Goal: Transaction & Acquisition: Purchase product/service

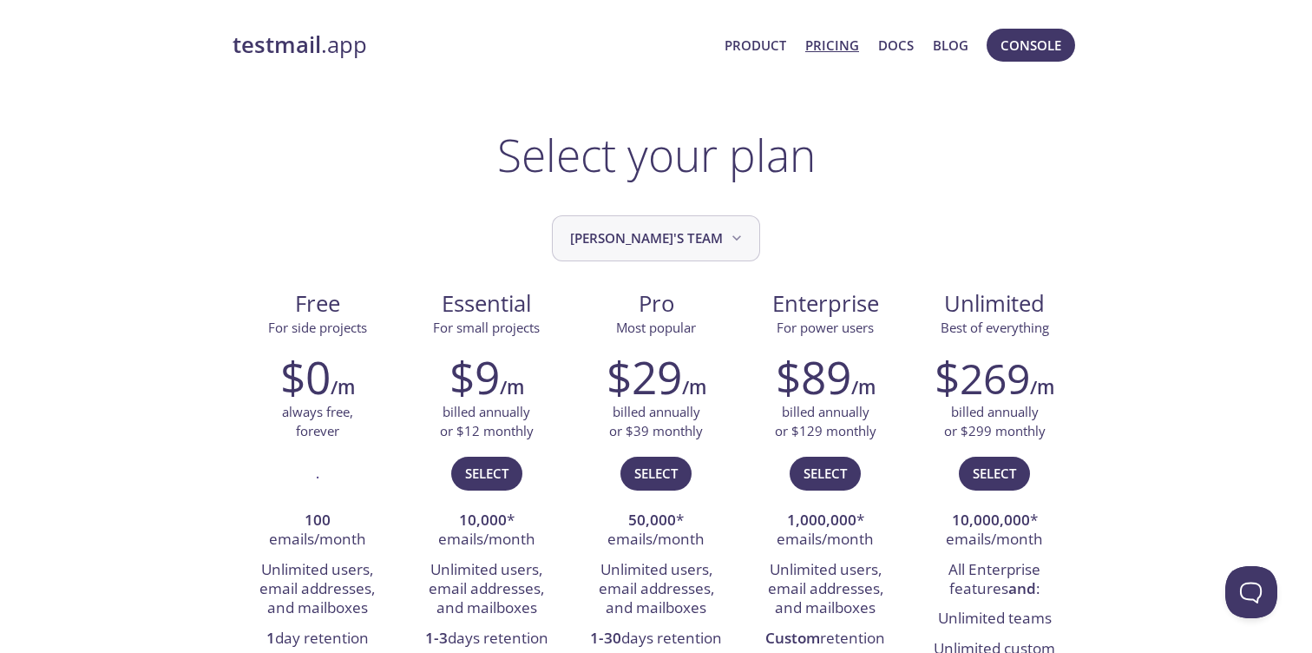
click at [728, 240] on icon "Eashwar's team" at bounding box center [736, 237] width 17 height 17
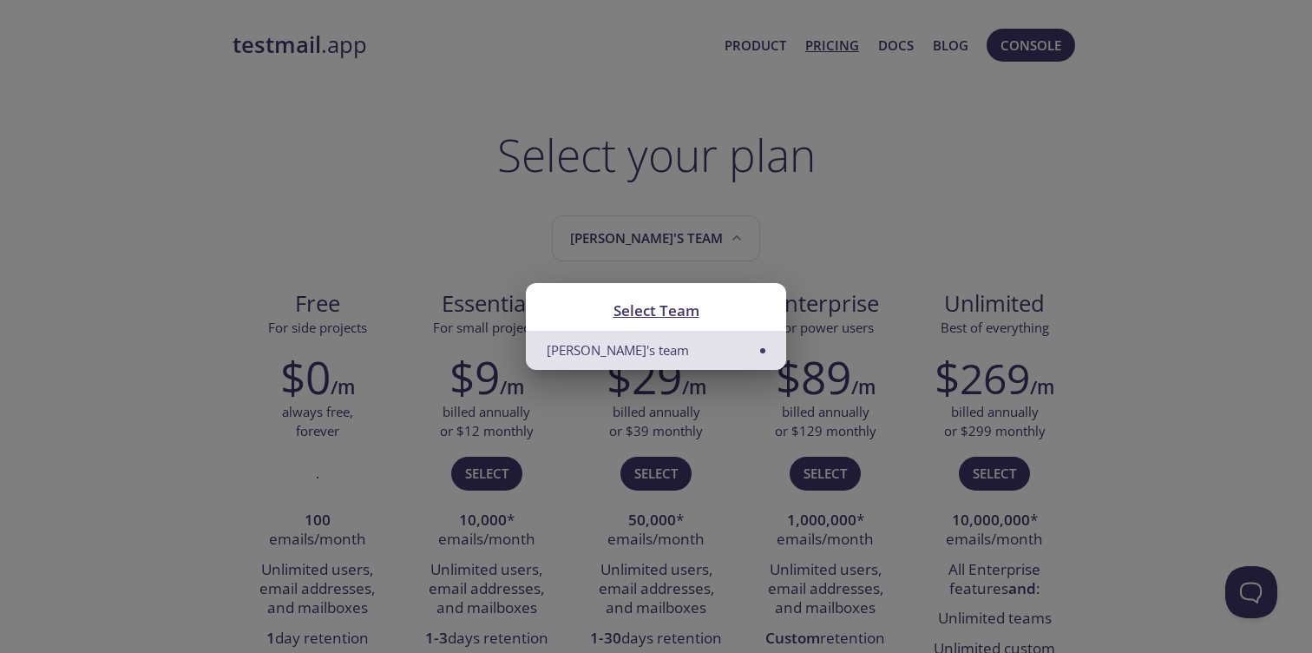
click at [749, 352] on li "[PERSON_NAME]'s team" at bounding box center [656, 350] width 260 height 39
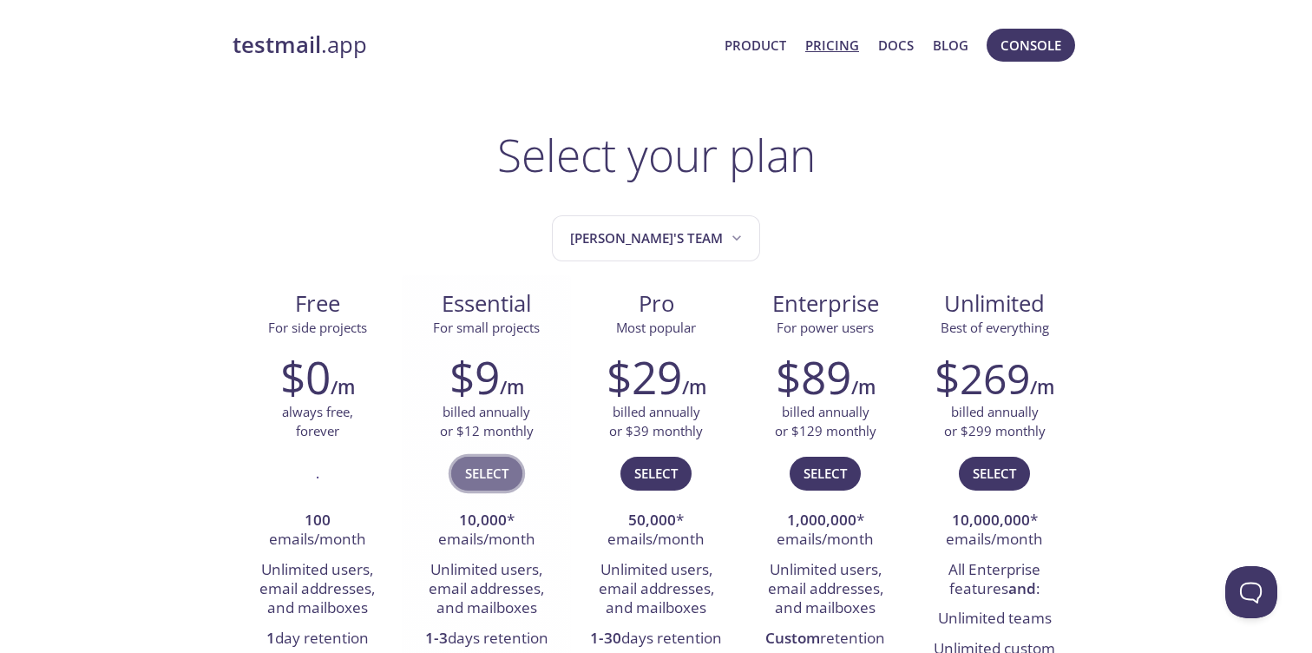
click at [489, 479] on span "Select" at bounding box center [486, 473] width 43 height 23
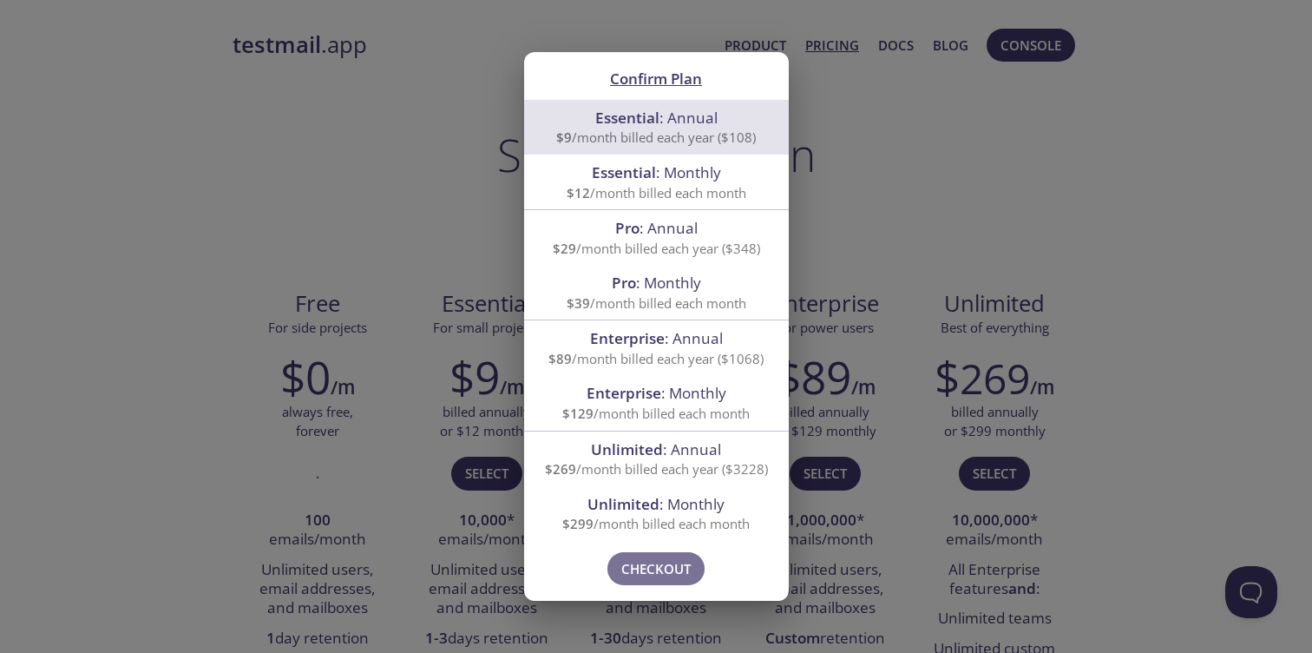
click at [648, 571] on span "Checkout" at bounding box center [655, 568] width 69 height 23
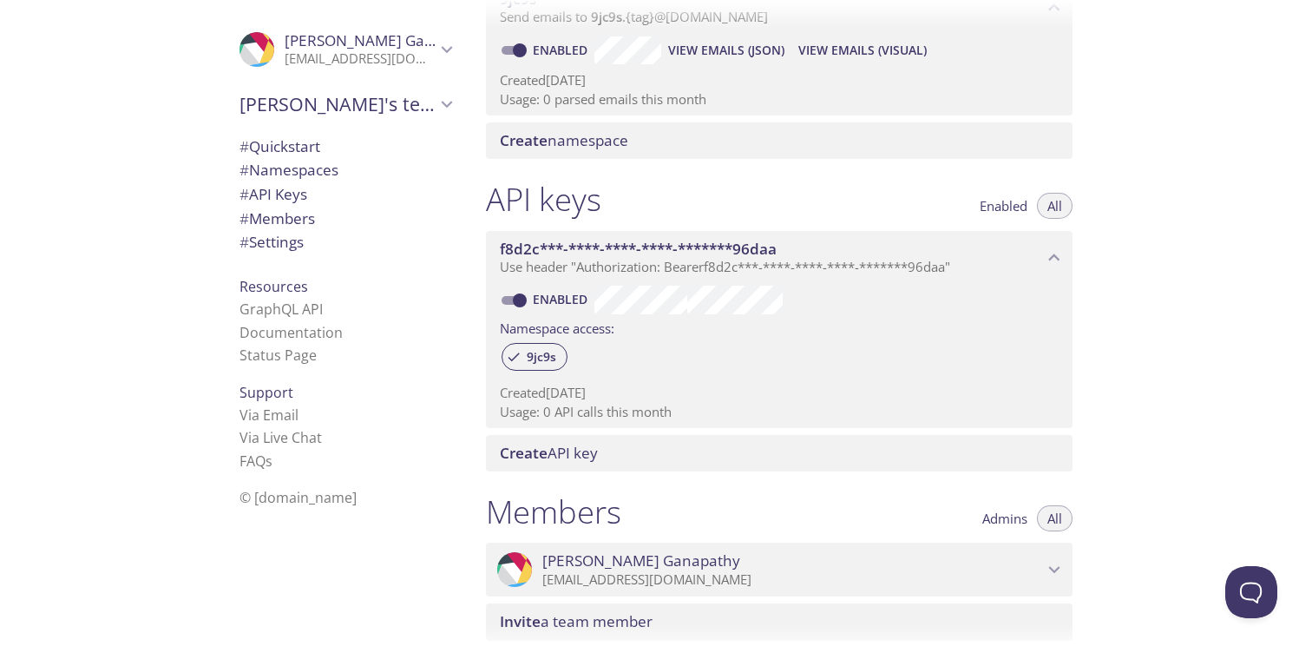
click at [276, 245] on span "# Settings" at bounding box center [272, 242] width 64 height 20
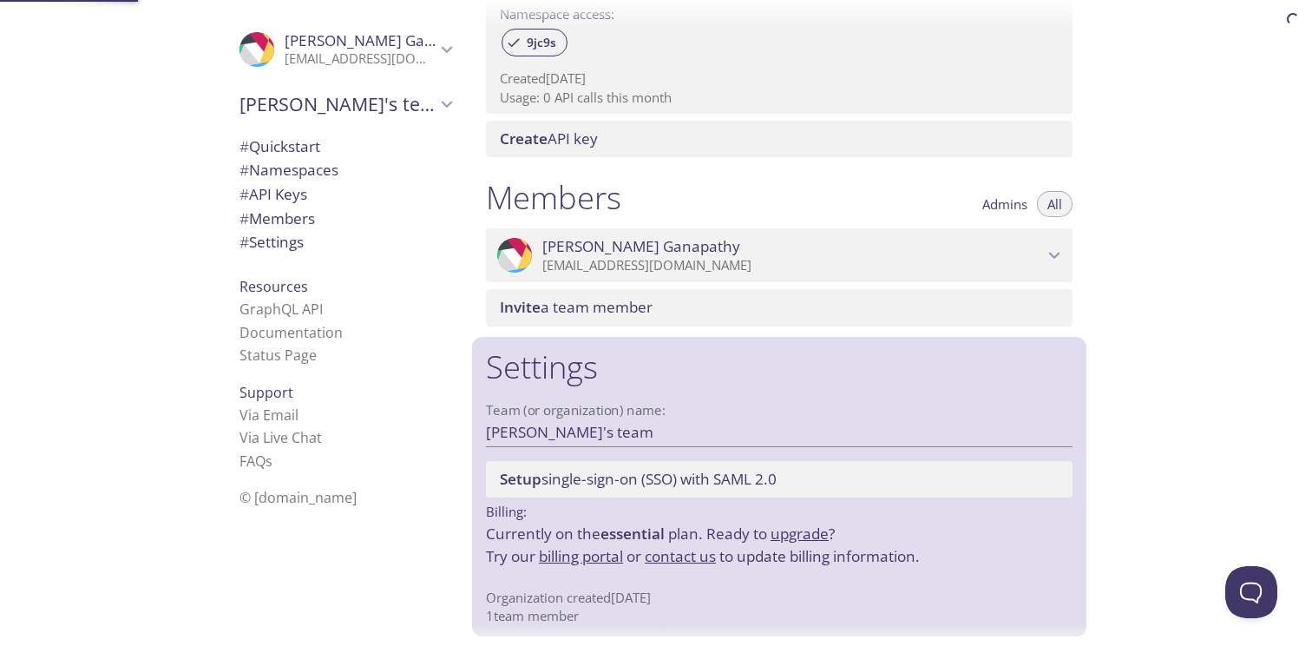
scroll to position [604, 0]
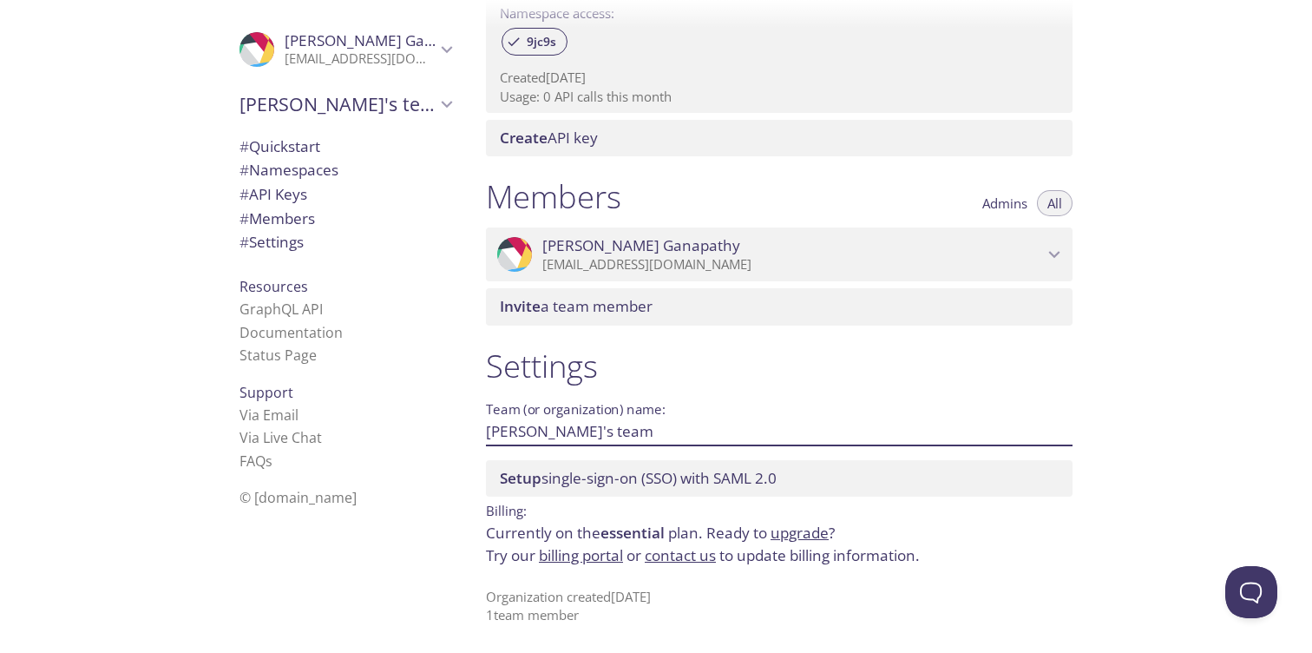
click at [578, 440] on input "[PERSON_NAME]'s team" at bounding box center [751, 431] width 531 height 29
click at [577, 440] on input "[PERSON_NAME]'s team" at bounding box center [751, 431] width 531 height 29
type input "OpenGov"
click at [1044, 427] on span "Save" at bounding box center [1044, 431] width 47 height 21
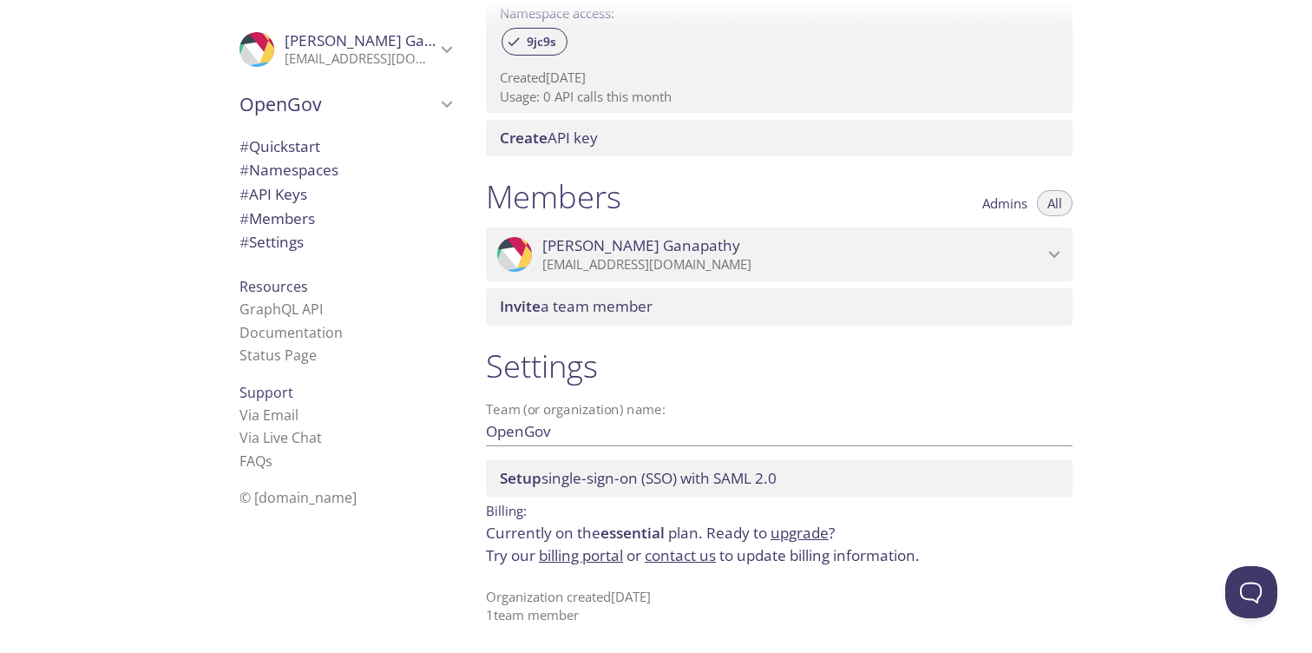
click at [583, 555] on link "billing portal" at bounding box center [581, 555] width 84 height 20
